Goal: Check status: Check status

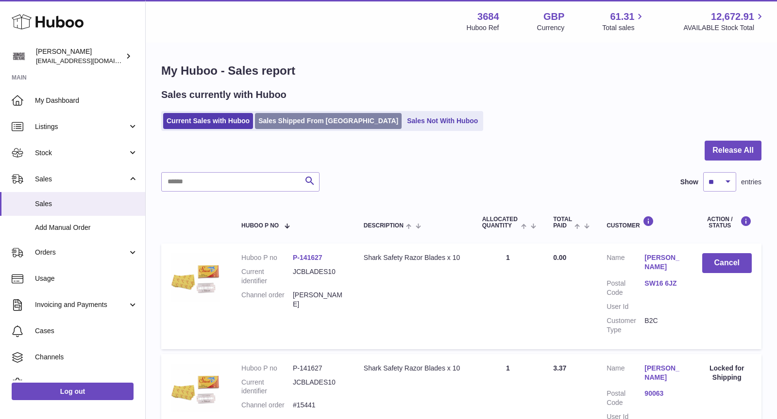
click at [306, 117] on link "Sales Shipped From [GEOGRAPHIC_DATA]" at bounding box center [328, 121] width 147 height 16
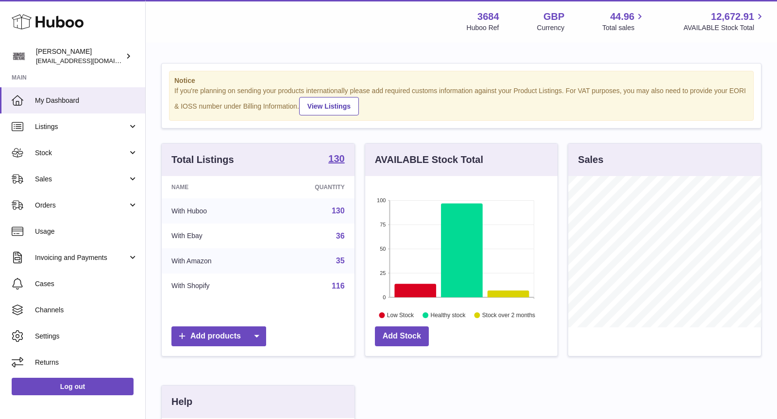
scroll to position [151, 193]
click at [65, 177] on span "Sales" at bounding box center [81, 179] width 93 height 9
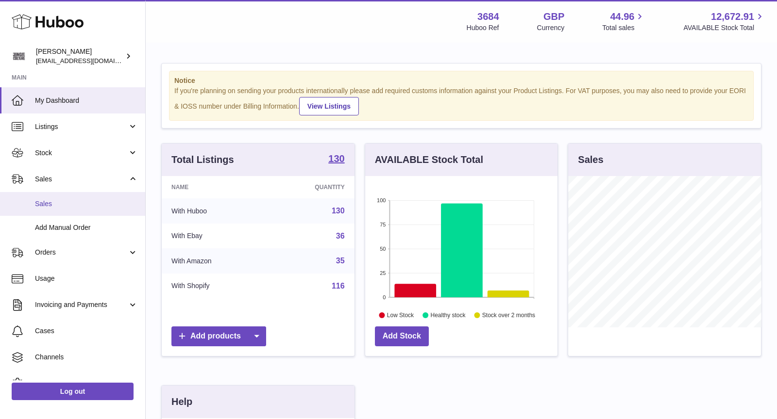
click at [70, 211] on link "Sales" at bounding box center [72, 204] width 145 height 24
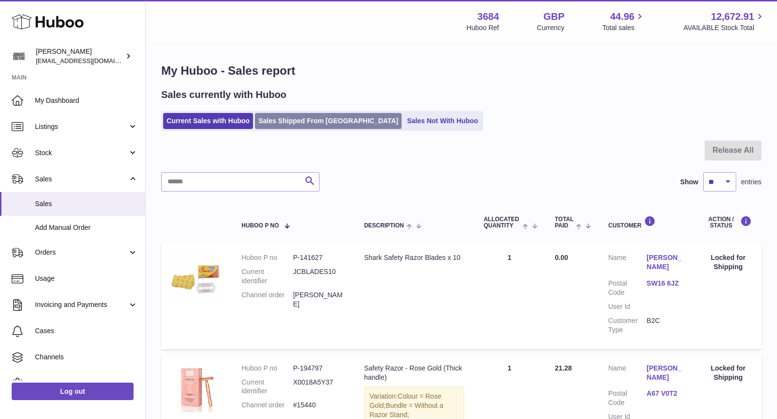
click at [312, 118] on link "Sales Shipped From Huboo" at bounding box center [328, 121] width 147 height 16
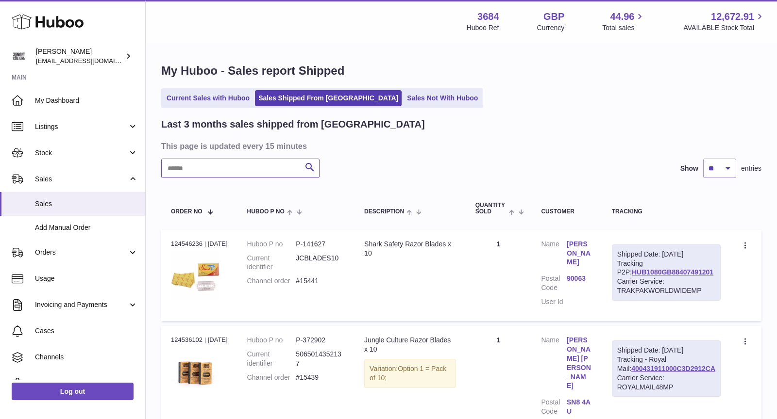
click at [245, 174] on input "text" at bounding box center [240, 168] width 158 height 19
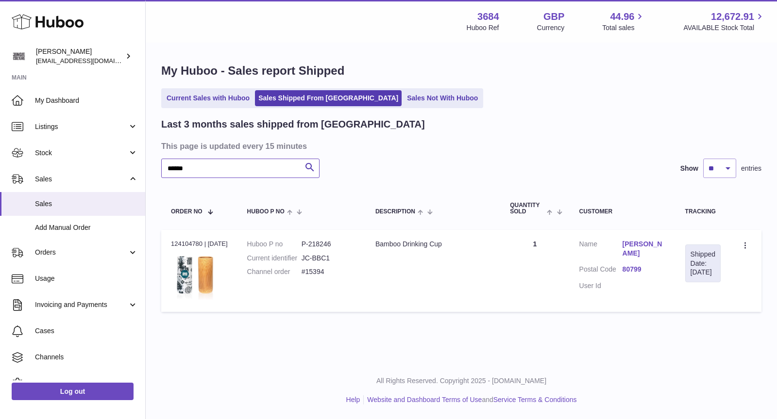
type input "******"
click at [412, 100] on link "Sales Not With Huboo" at bounding box center [442, 98] width 78 height 16
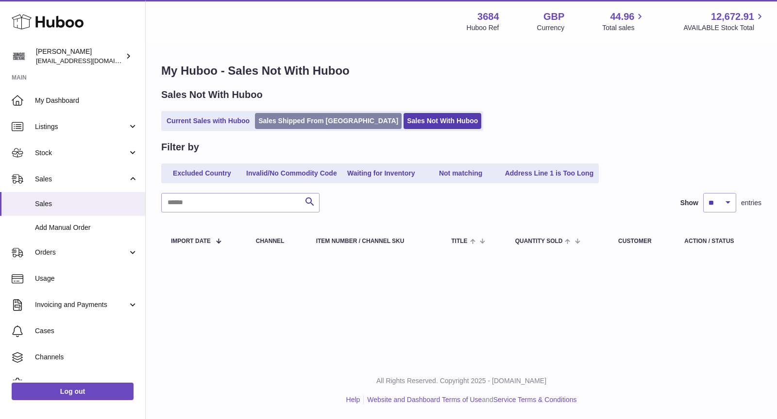
click at [300, 129] on link "Sales Shipped From [GEOGRAPHIC_DATA]" at bounding box center [328, 121] width 147 height 16
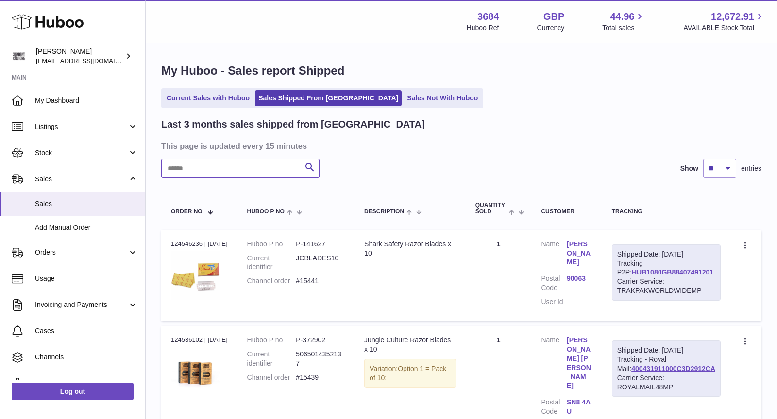
click at [228, 172] on input "text" at bounding box center [240, 168] width 158 height 19
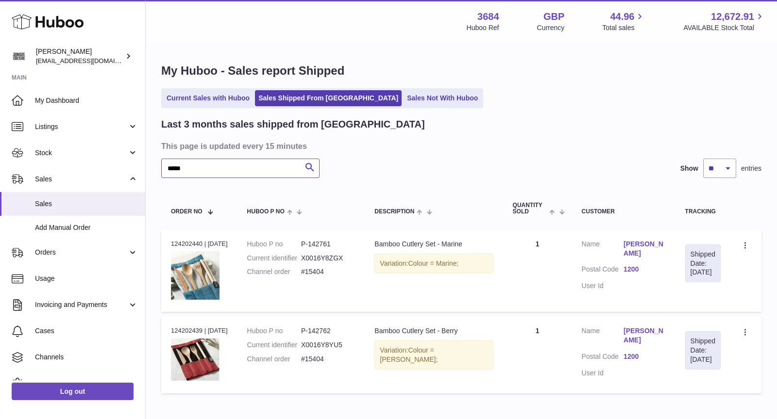
type input "*****"
